Goal: Understand process/instructions: Learn about a topic

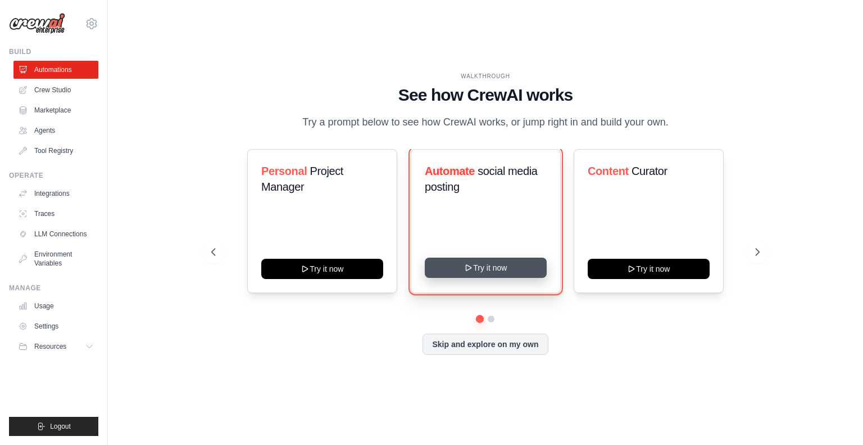
click at [442, 267] on button "Try it now" at bounding box center [486, 267] width 122 height 20
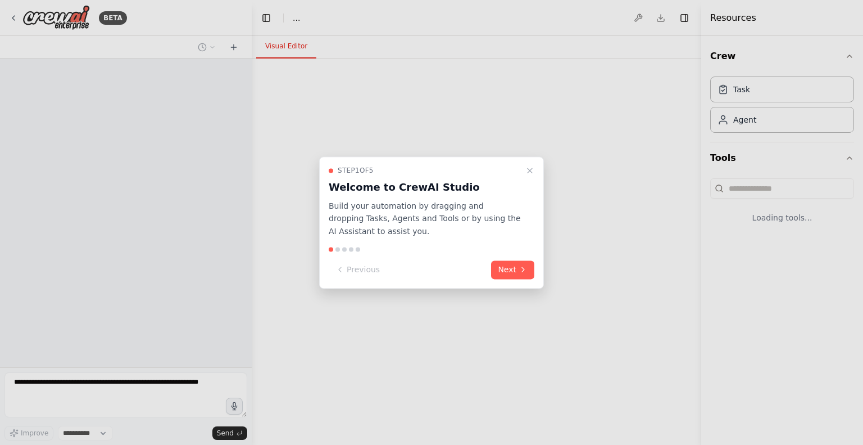
select select "****"
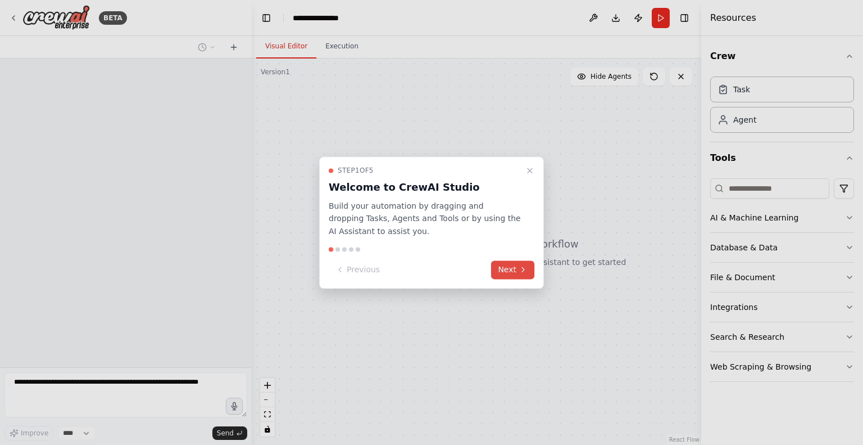
click at [515, 271] on button "Next" at bounding box center [512, 269] width 43 height 19
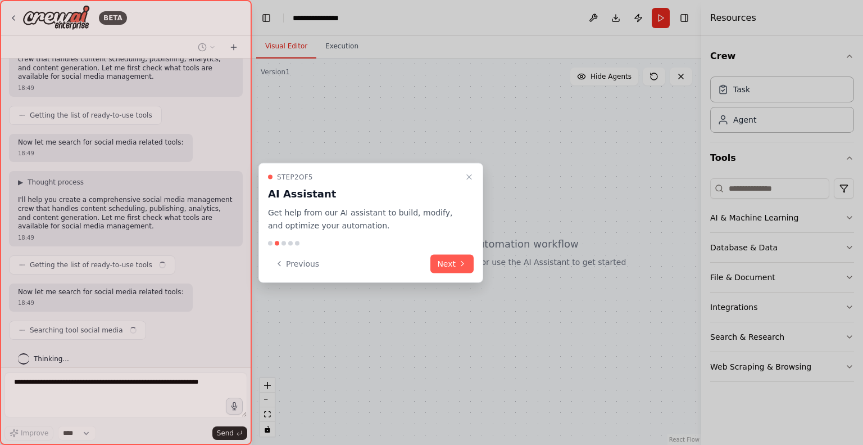
scroll to position [119, 0]
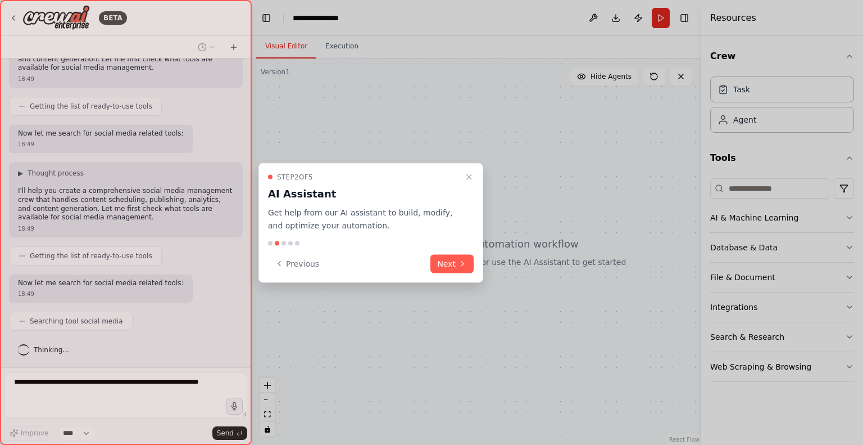
drag, startPoint x: 500, startPoint y: 202, endPoint x: 500, endPoint y: 251, distance: 49.5
click at [500, 251] on div at bounding box center [431, 222] width 863 height 445
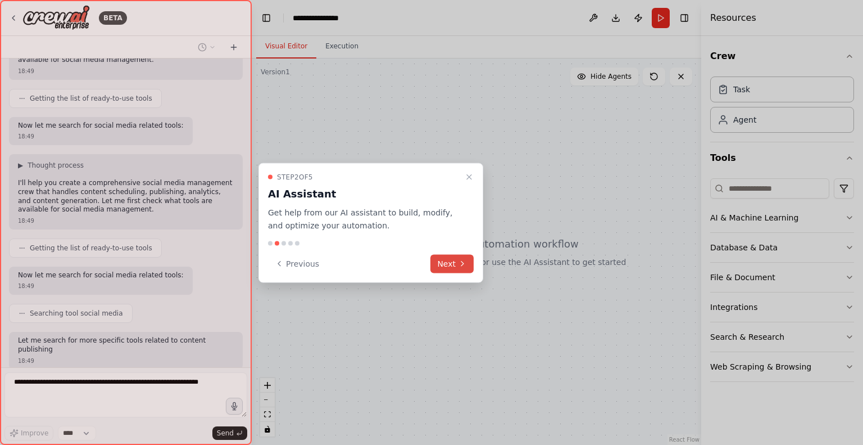
scroll to position [193, 0]
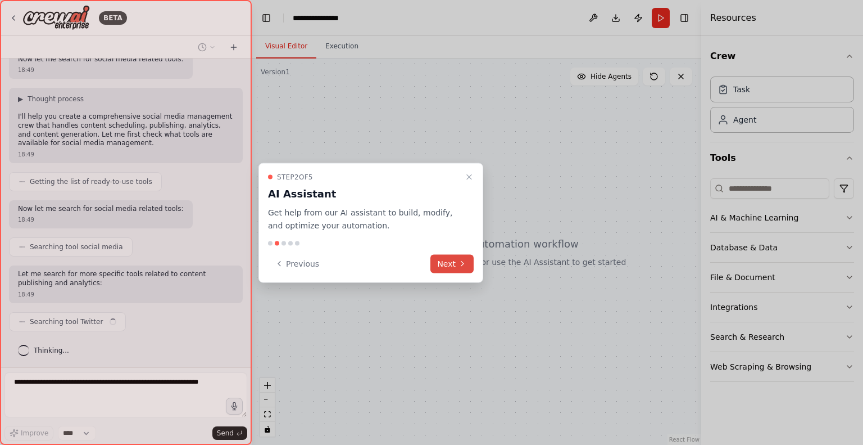
click at [460, 260] on icon at bounding box center [462, 263] width 9 height 9
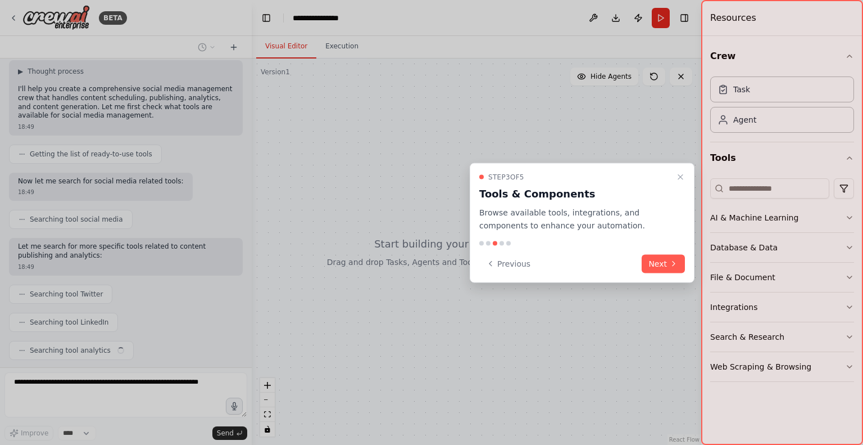
scroll to position [248, 0]
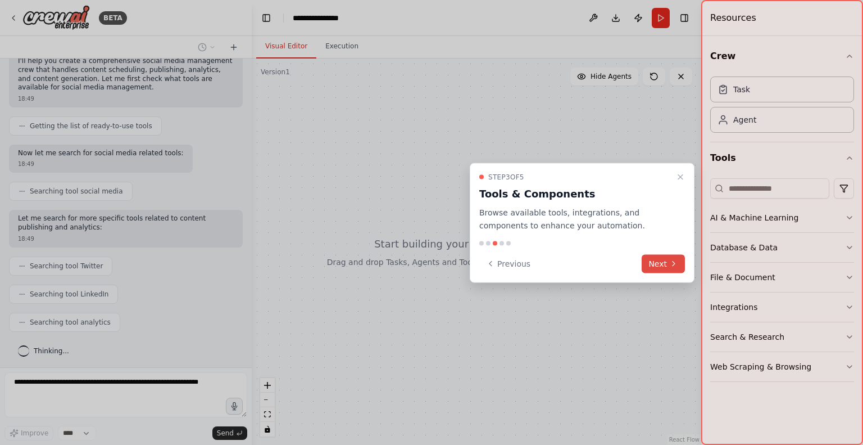
click at [665, 260] on button "Next" at bounding box center [663, 263] width 43 height 19
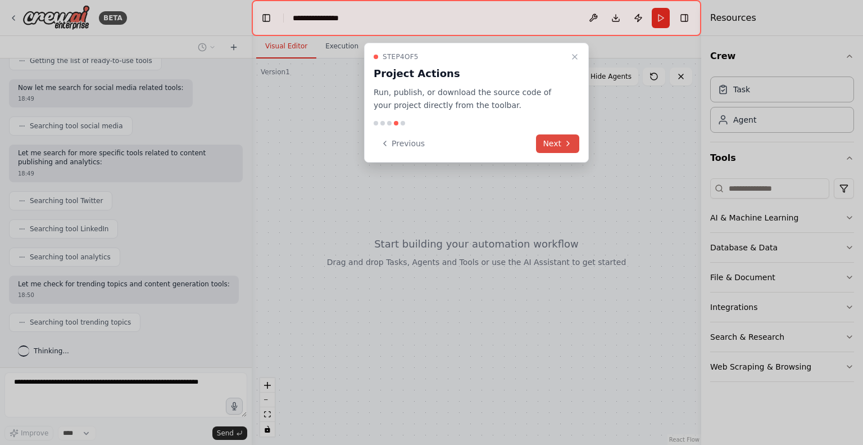
scroll to position [342, 0]
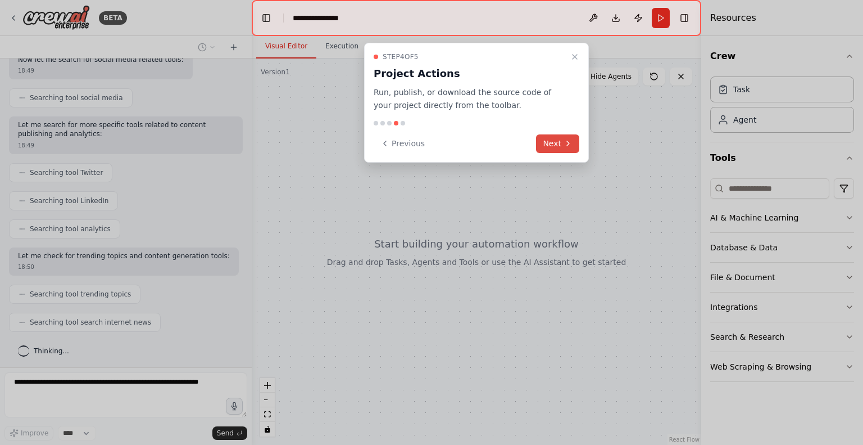
click at [564, 138] on button "Next" at bounding box center [557, 143] width 43 height 19
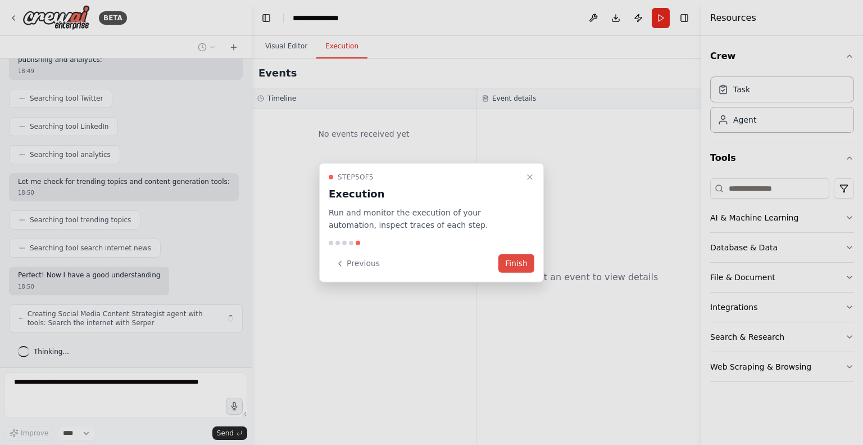
click at [513, 267] on button "Finish" at bounding box center [517, 263] width 36 height 19
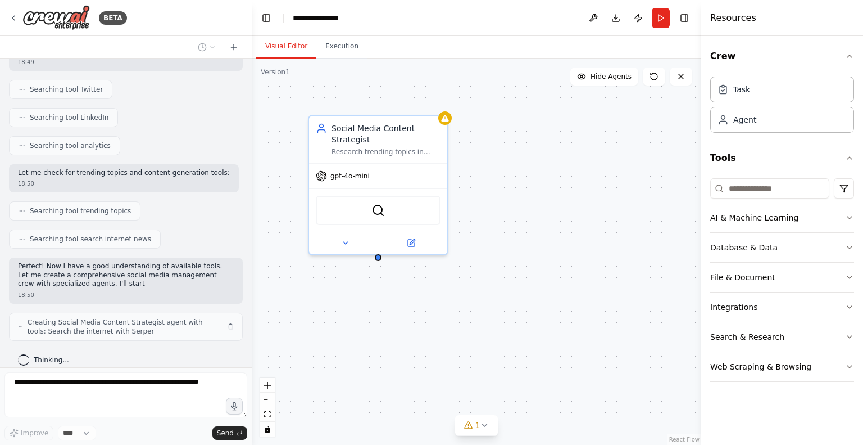
scroll to position [433, 0]
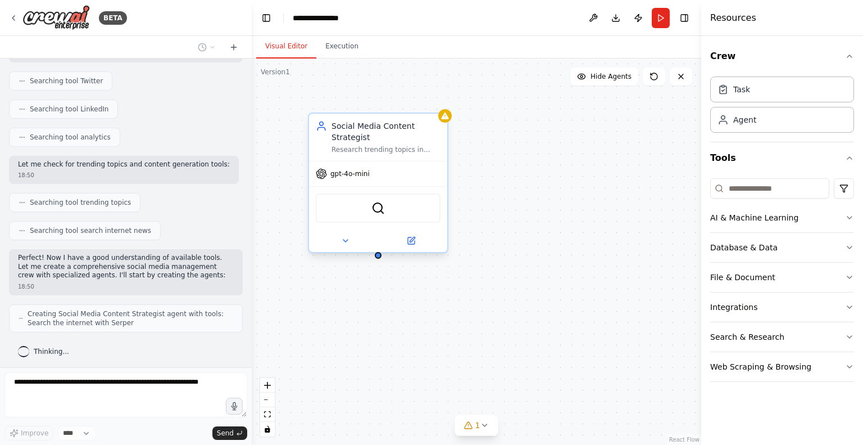
click at [364, 128] on div "Social Media Content Strategist" at bounding box center [386, 131] width 109 height 22
click at [361, 185] on div "gpt-4o-mini" at bounding box center [378, 173] width 138 height 25
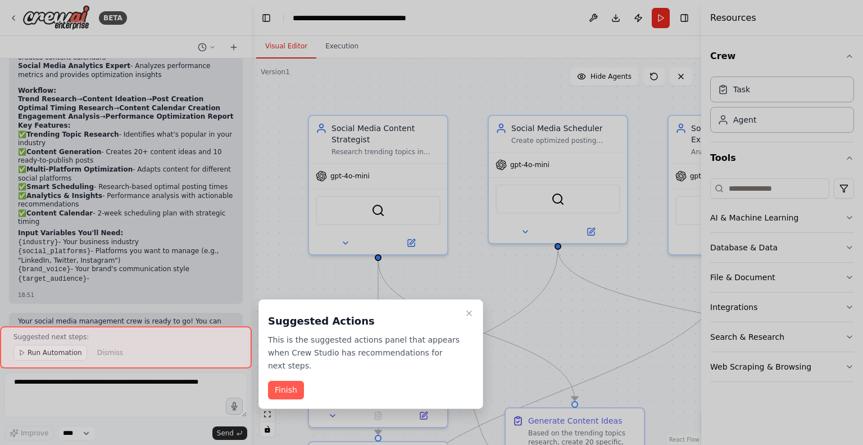
scroll to position [1328, 0]
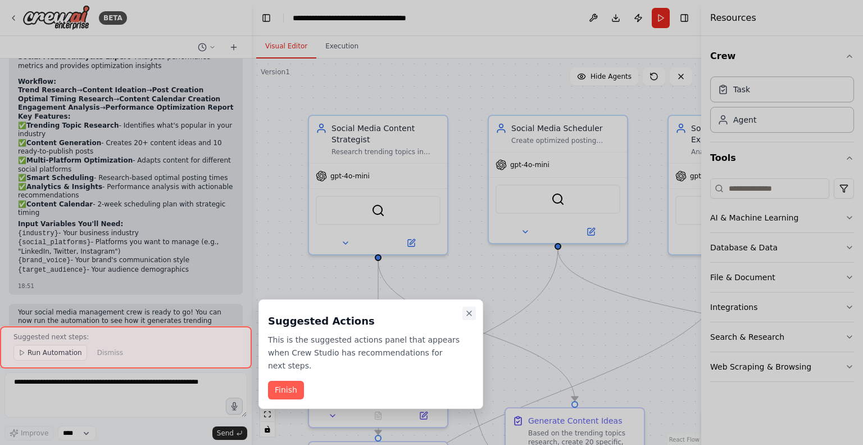
click at [468, 319] on button "Close walkthrough" at bounding box center [469, 312] width 13 height 13
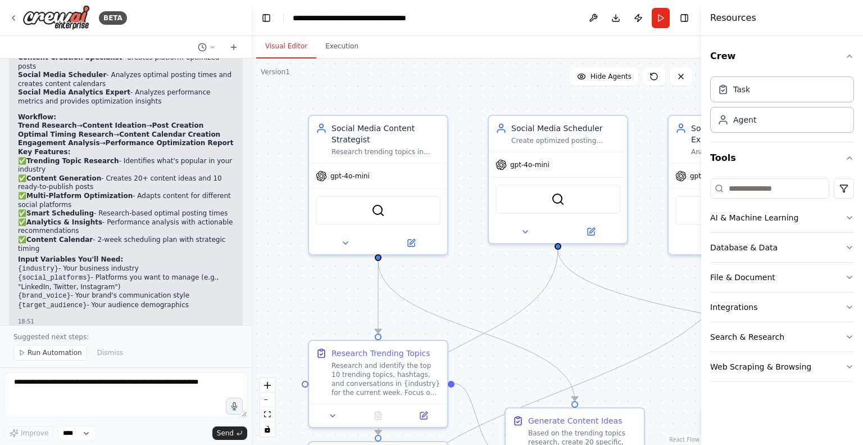
scroll to position [1178, 0]
